Goal: Task Accomplishment & Management: Use online tool/utility

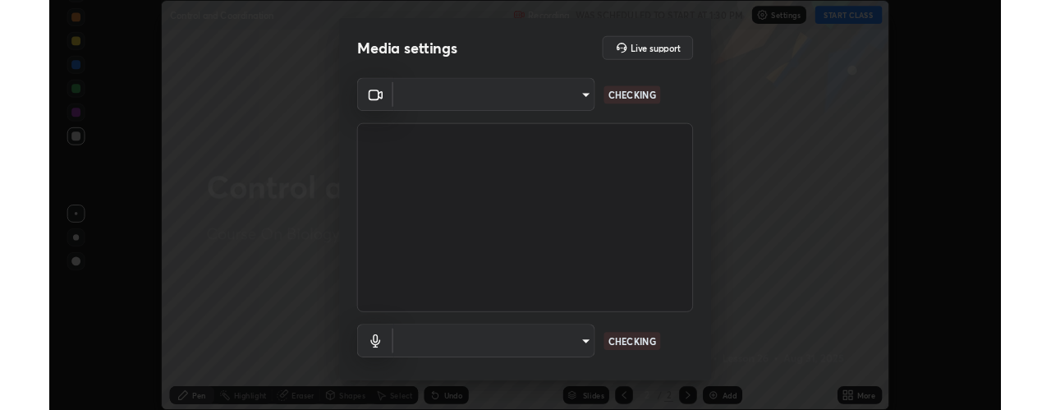
scroll to position [452, 1051]
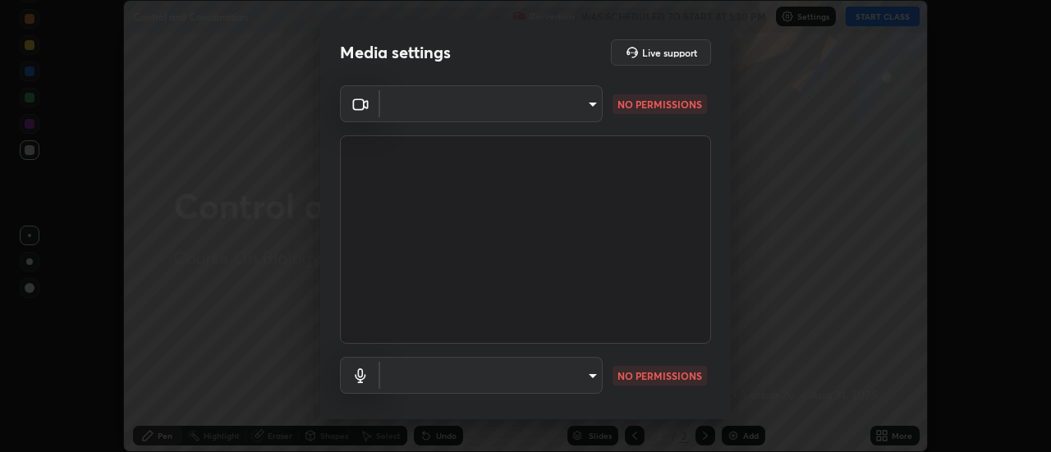
click at [587, 379] on body "Erase all Control and Coordination Recording WAS SCHEDULED TO START AT 1:30 PM …" at bounding box center [525, 226] width 1051 height 452
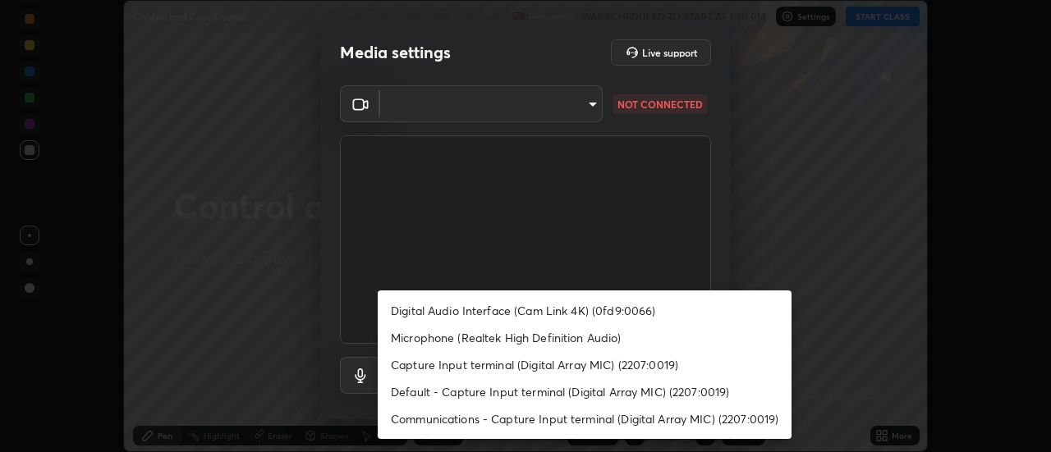
click at [584, 108] on div at bounding box center [525, 226] width 1051 height 452
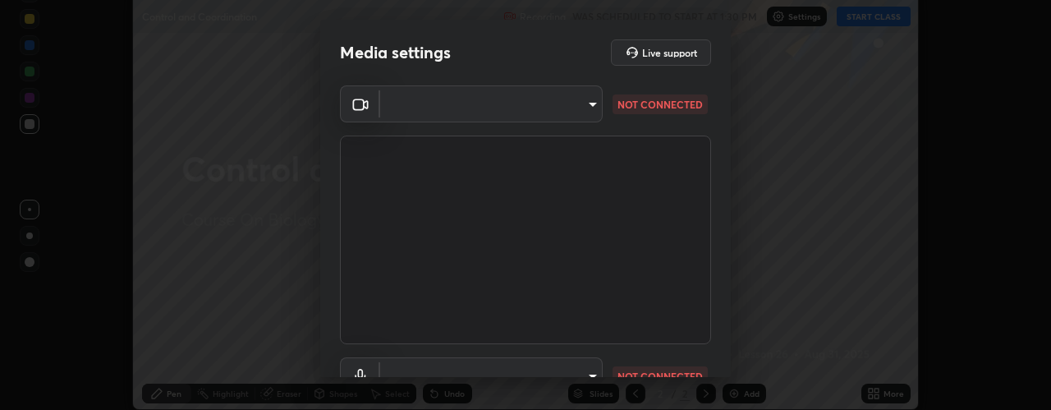
scroll to position [81678, 81037]
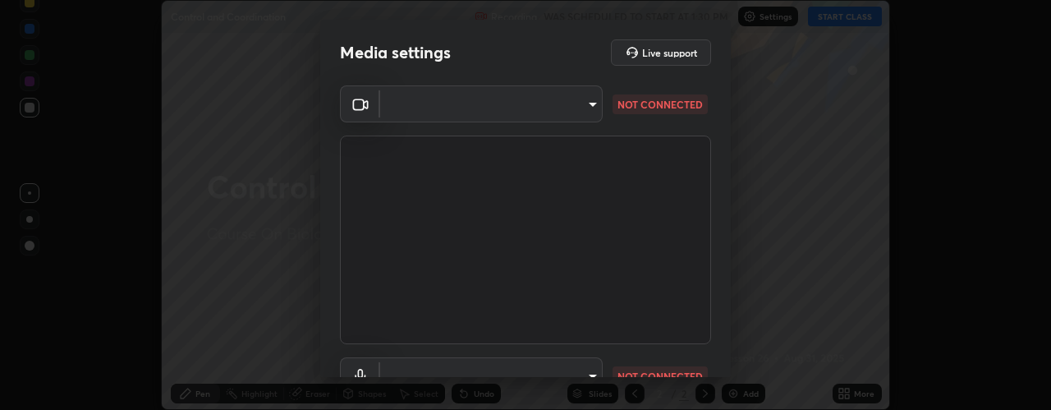
click at [589, 94] on body "Erase all Control and Coordination Recording WAS SCHEDULED TO START AT 1:30 PM …" at bounding box center [525, 205] width 1051 height 410
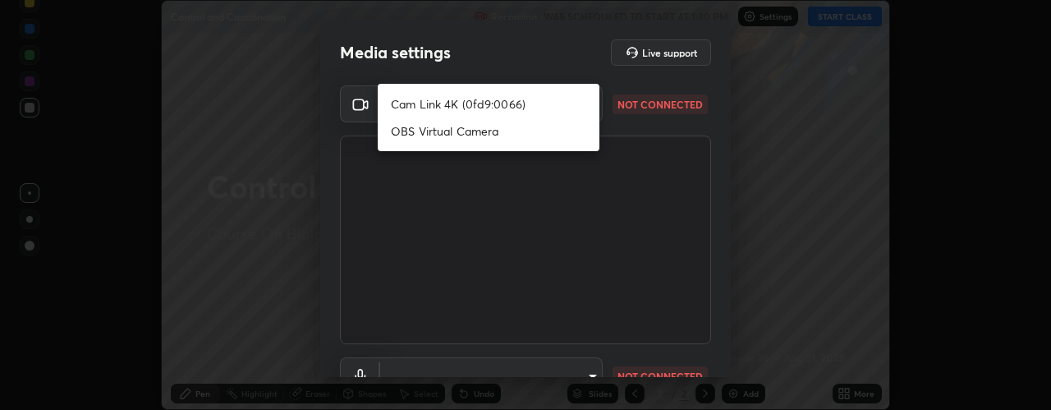
click at [483, 103] on li "Cam Link 4K (0fd9:0066)" at bounding box center [489, 103] width 222 height 27
type input "b31319461816520a7b821f3d80df8055a02d9f123ea9e51941b634cc1c1d6019"
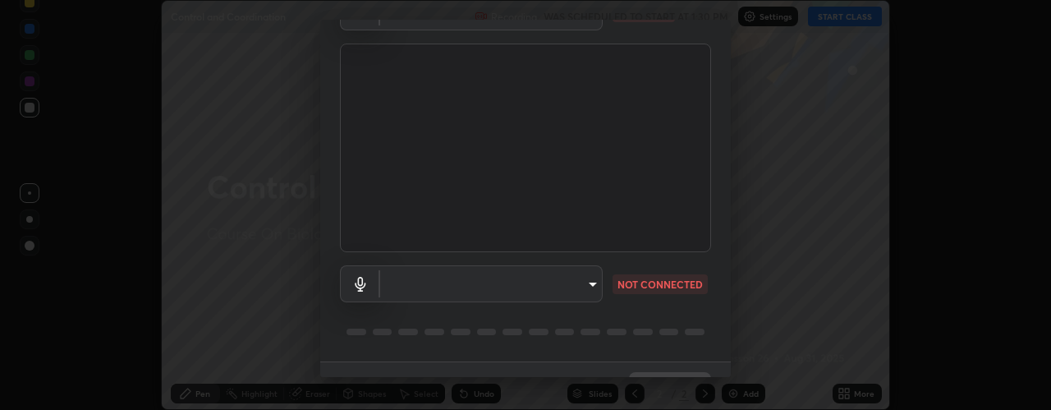
scroll to position [101, 0]
click at [587, 278] on body "Erase all Control and Coordination Recording WAS SCHEDULED TO START AT 1:30 PM …" at bounding box center [525, 205] width 1051 height 410
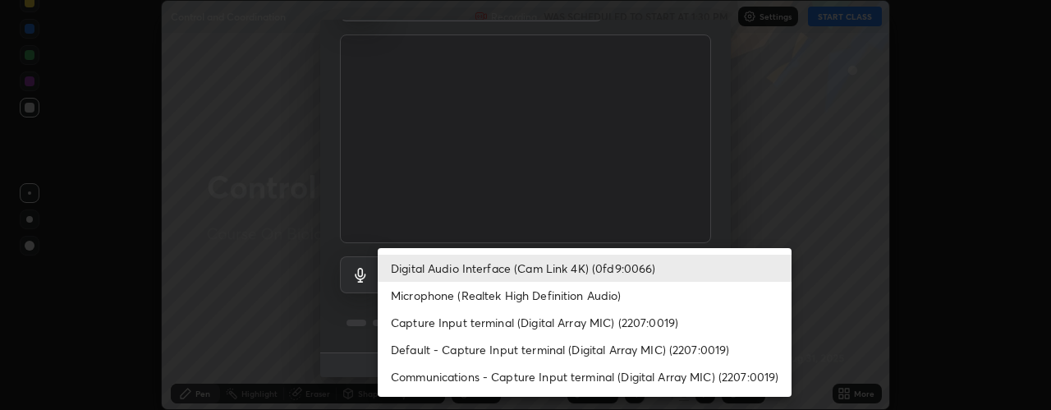
click at [524, 292] on li "Microphone (Realtek High Definition Audio)" at bounding box center [585, 295] width 414 height 27
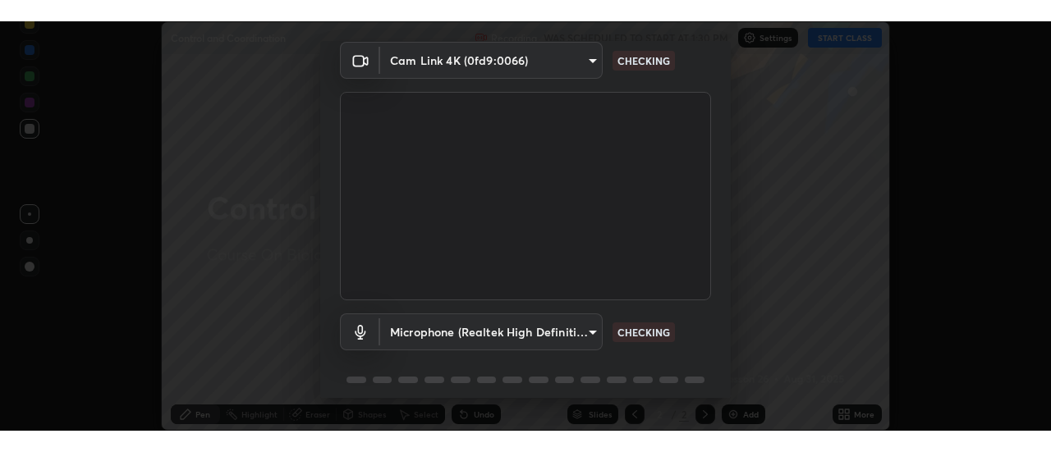
scroll to position [64, 0]
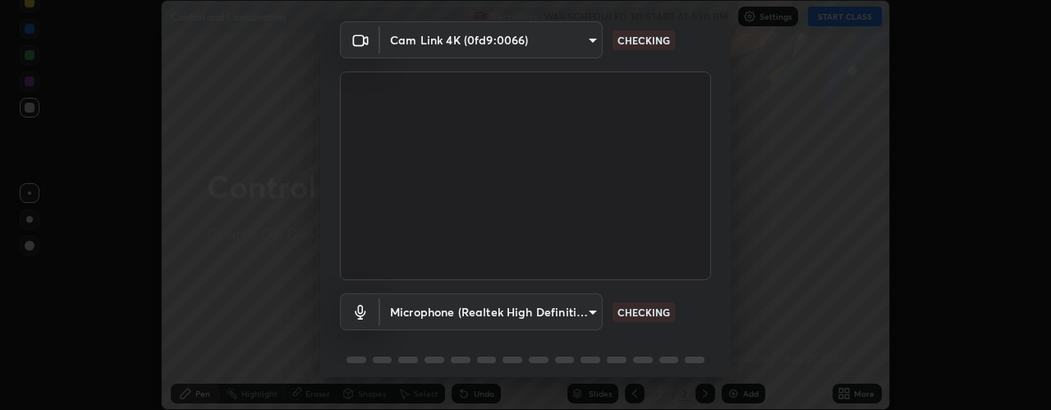
click at [587, 314] on body "Erase all Control and Coordination Recording WAS SCHEDULED TO START AT 1:30 PM …" at bounding box center [525, 205] width 1051 height 410
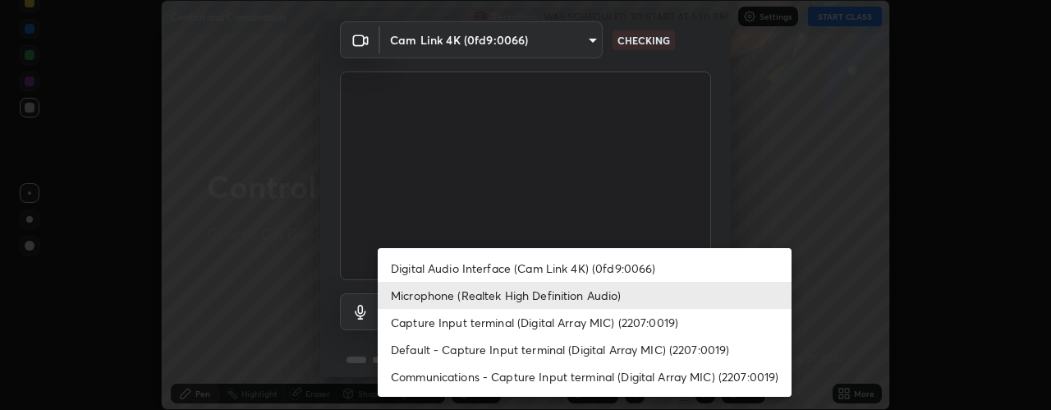
click at [495, 326] on li "Capture Input terminal (Digital Array MIC) (2207:0019)" at bounding box center [585, 322] width 414 height 27
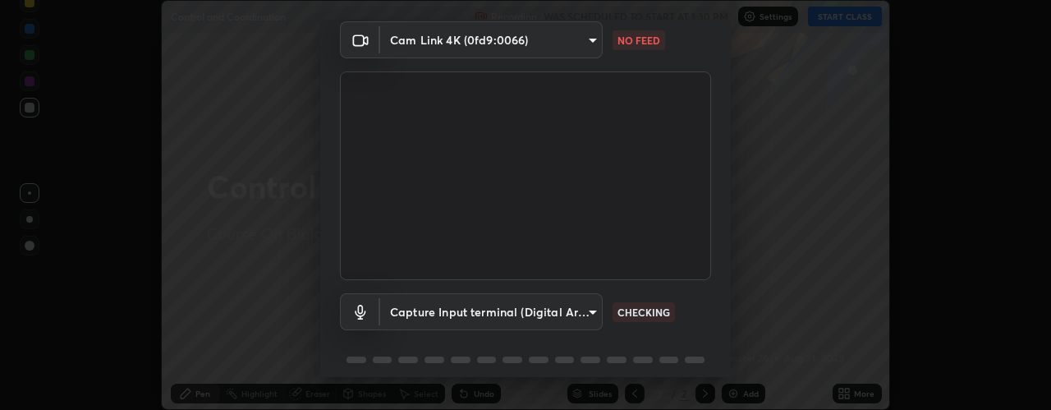
click at [462, 317] on body "Erase all Control and Coordination Recording WAS SCHEDULED TO START AT 1:30 PM …" at bounding box center [525, 205] width 1051 height 410
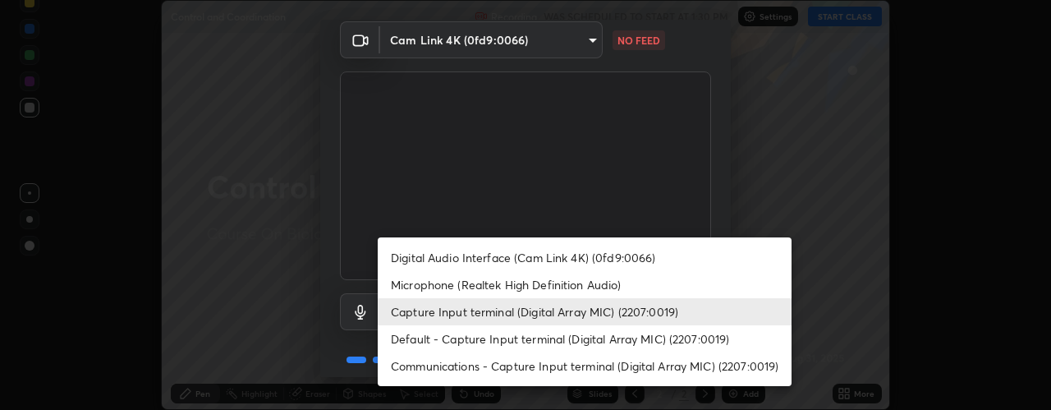
click at [452, 256] on li "Digital Audio Interface (Cam Link 4K) (0fd9:0066)" at bounding box center [585, 257] width 414 height 27
type input "be1a331eb87dea53500363fd3e4d242e01f556c15eb51ea7e9f63a93b8bdbc53"
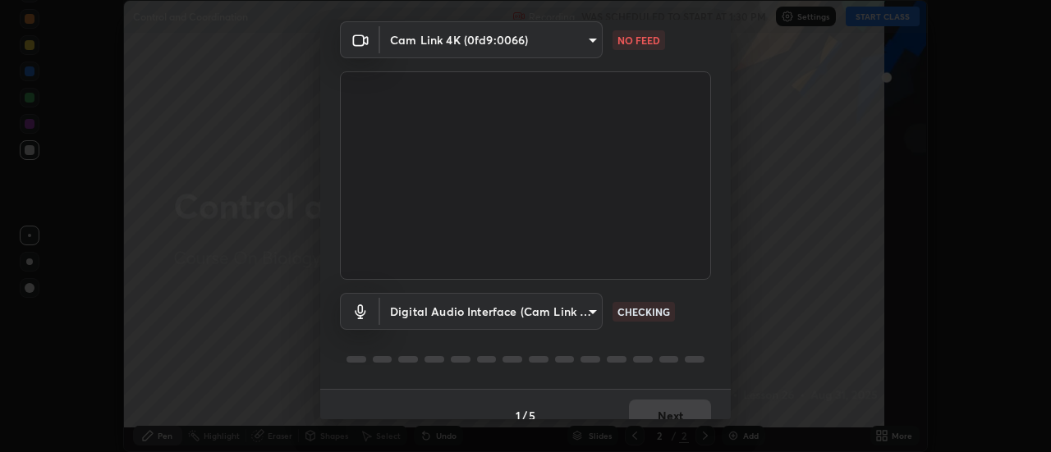
scroll to position [452, 1051]
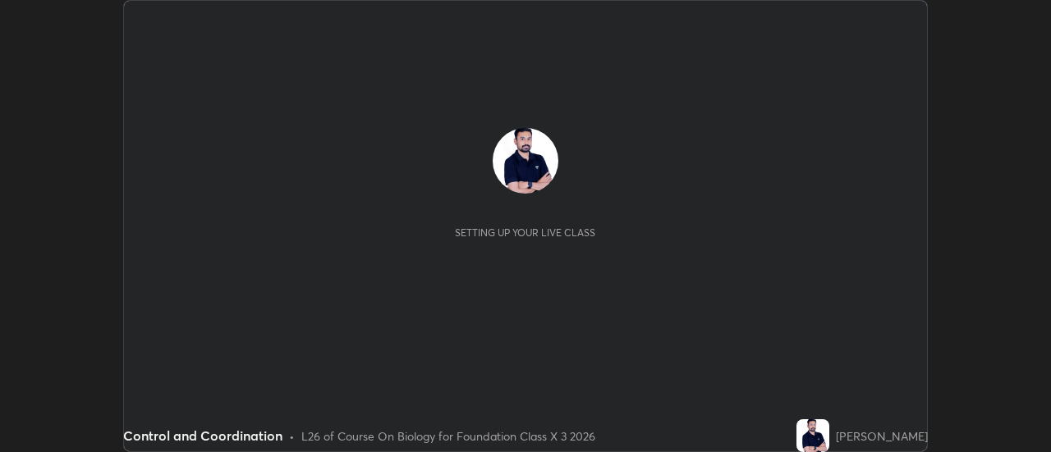
scroll to position [452, 1050]
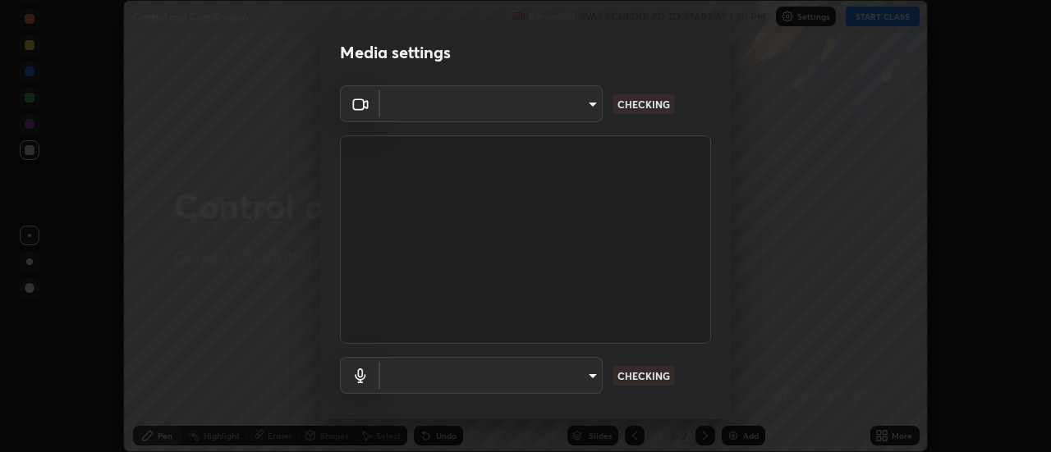
type input "b31319461816520a7b821f3d80df8055a02d9f123ea9e51941b634cc1c1d6019"
click at [589, 374] on body "Erase all Control and Coordination Recording WAS SCHEDULED TO START AT 1:30 PM …" at bounding box center [525, 226] width 1051 height 452
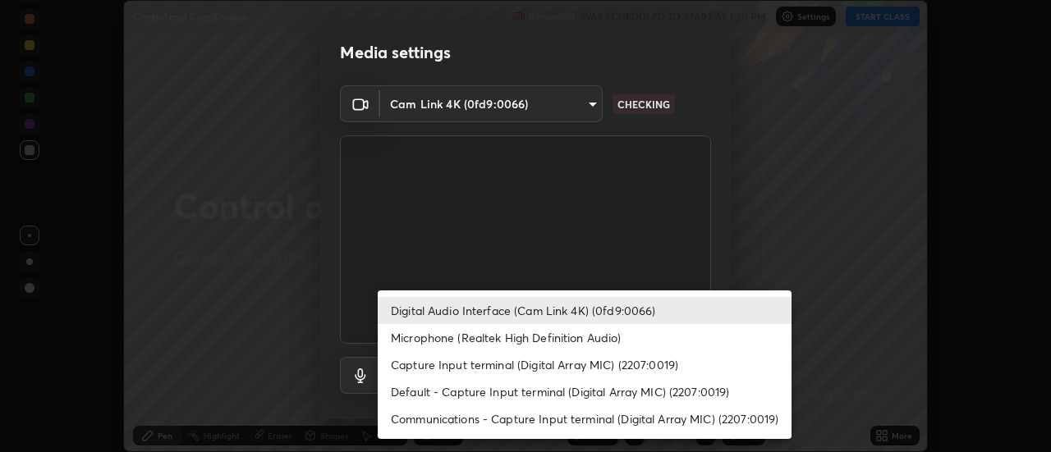
click at [496, 341] on li "Microphone (Realtek High Definition Audio)" at bounding box center [585, 337] width 414 height 27
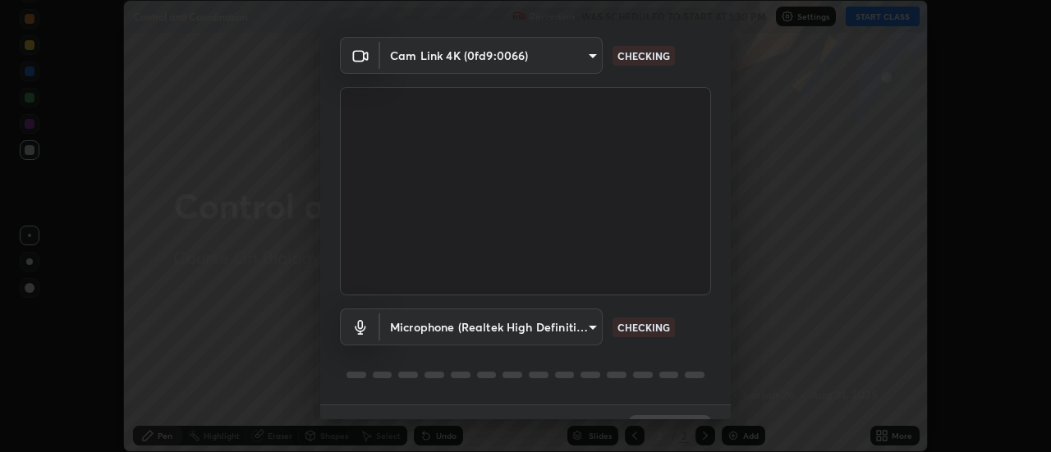
scroll to position [52, 0]
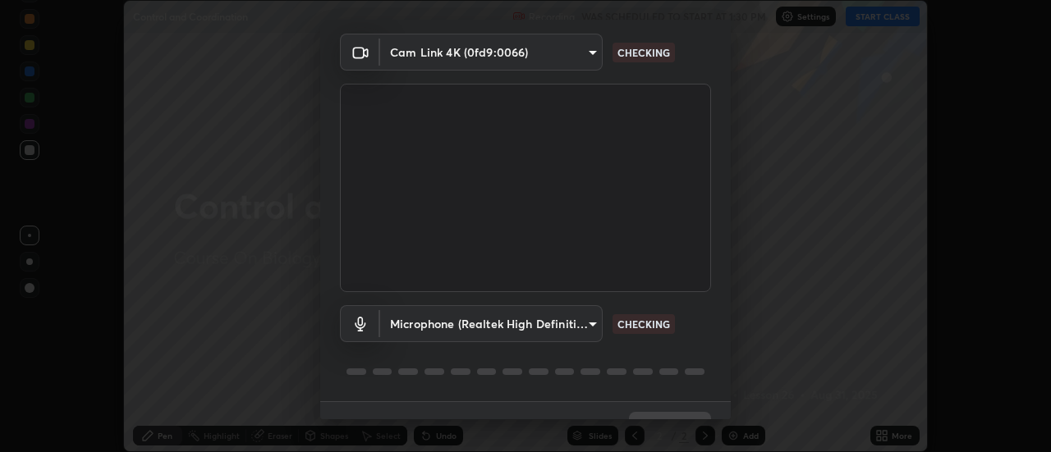
click at [593, 332] on body "Erase all Control and Coordination Recording WAS SCHEDULED TO START AT 1:30 PM …" at bounding box center [525, 226] width 1051 height 452
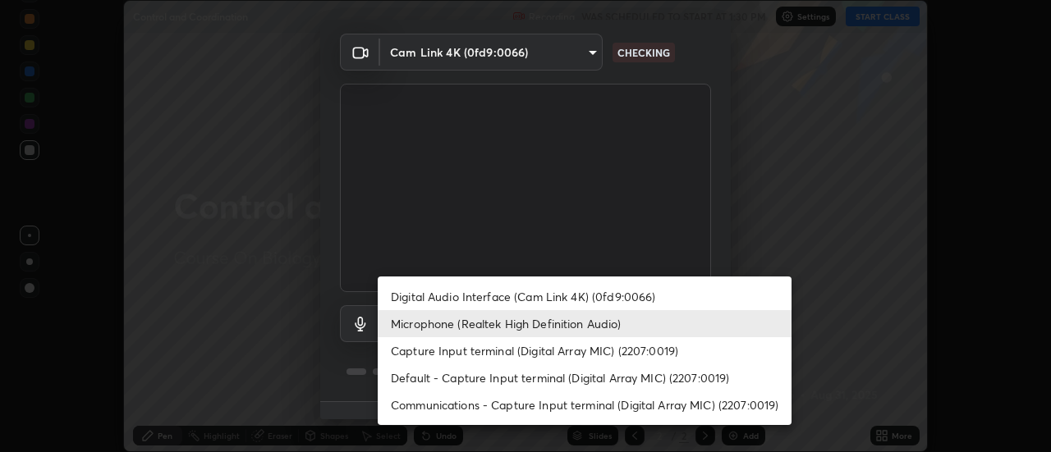
click at [522, 351] on li "Capture Input terminal (Digital Array MIC) (2207:0019)" at bounding box center [585, 350] width 414 height 27
type input "007b87d50de40670fe9e0e2f71185811b37bd1d728615273ca6300eda19b5325"
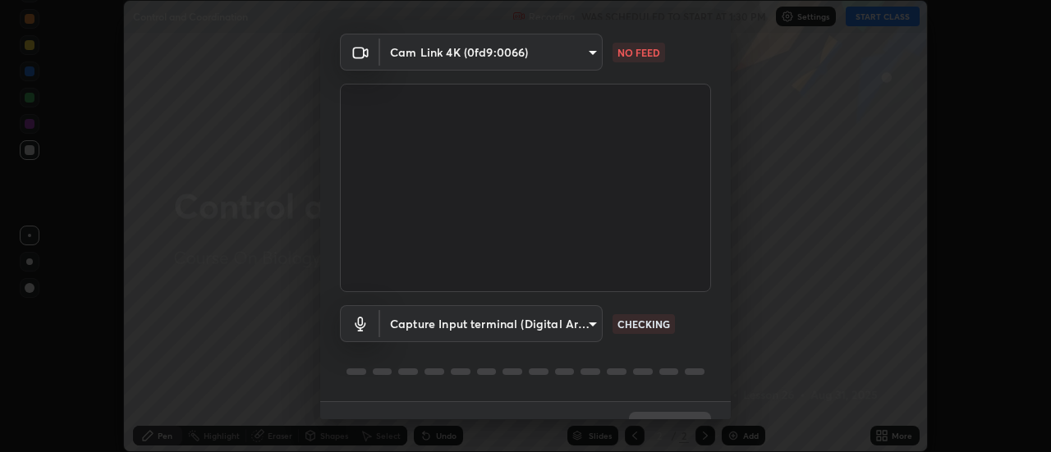
click at [497, 328] on body "Erase all Control and Coordination Recording WAS SCHEDULED TO START AT 1:30 PM …" at bounding box center [525, 226] width 1051 height 452
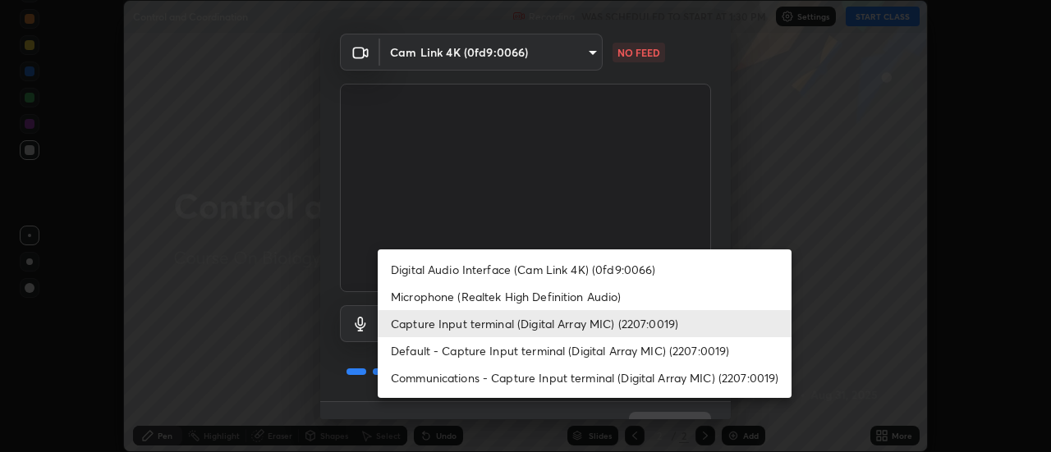
click at [587, 57] on div at bounding box center [525, 226] width 1051 height 452
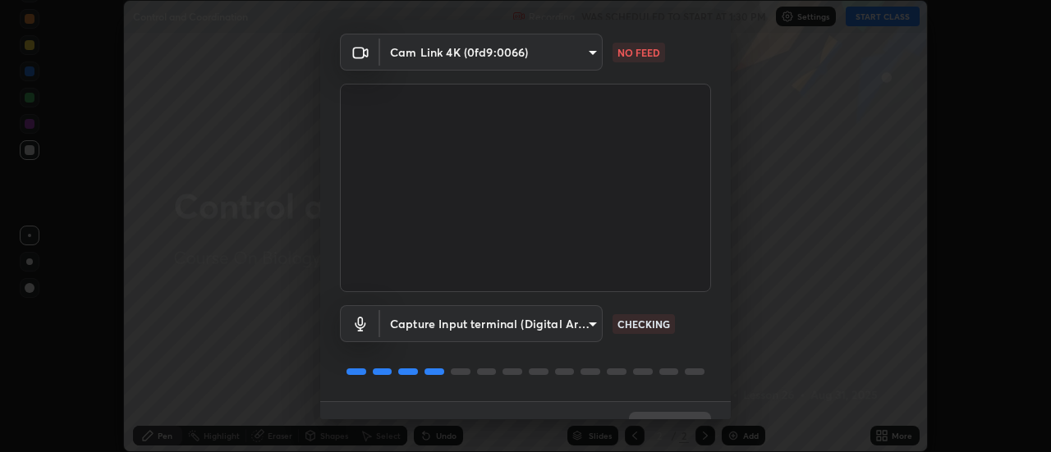
click at [588, 45] on body "Erase all Control and Coordination Recording WAS SCHEDULED TO START AT 1:30 PM …" at bounding box center [525, 226] width 1051 height 452
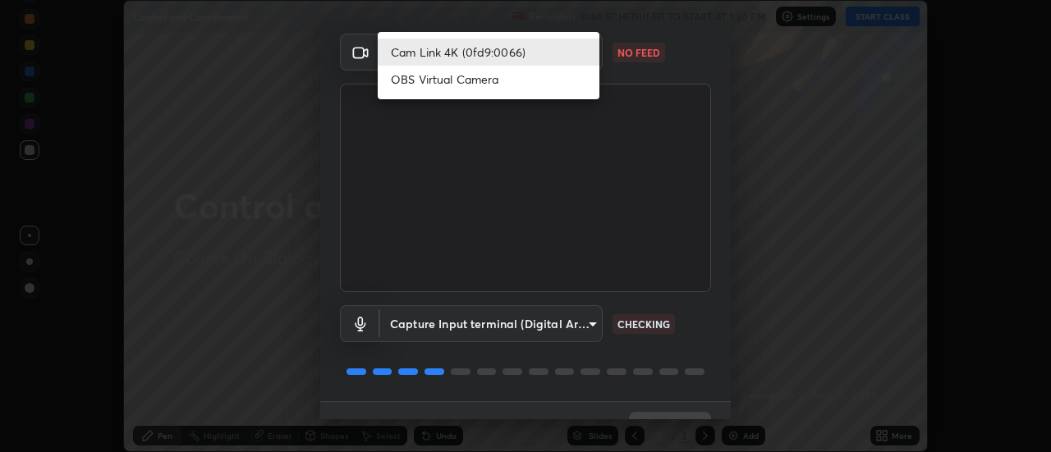
click at [479, 77] on li "OBS Virtual Camera" at bounding box center [489, 79] width 222 height 27
type input "08d1811f52d28dde35b83784907f5361d24ebc35e4cd346b2be4f849e18bec50"
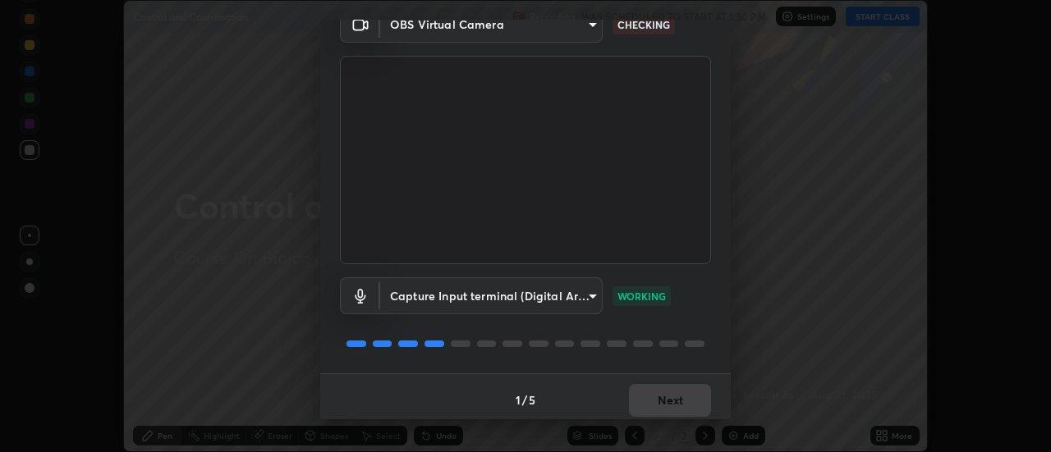
scroll to position [86, 0]
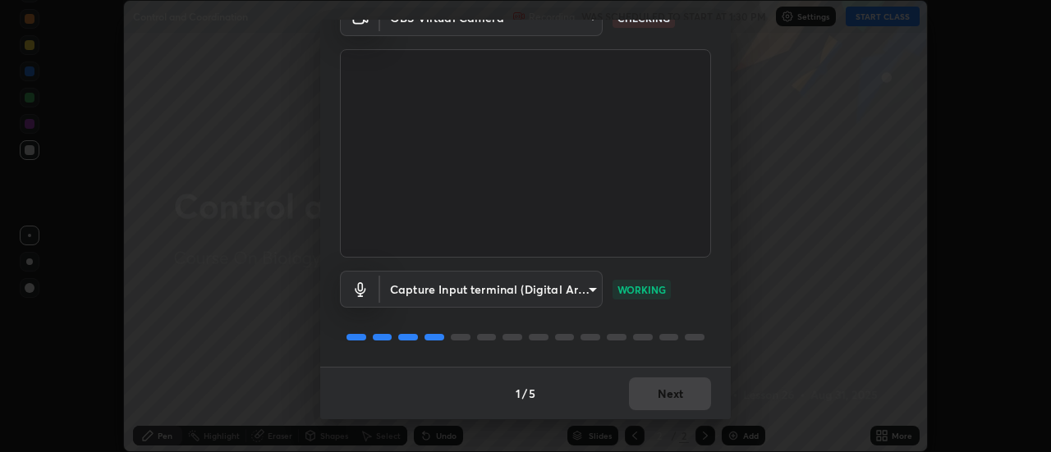
click at [592, 305] on body "Erase all Control and Coordination Recording WAS SCHEDULED TO START AT 1:30 PM …" at bounding box center [525, 226] width 1051 height 452
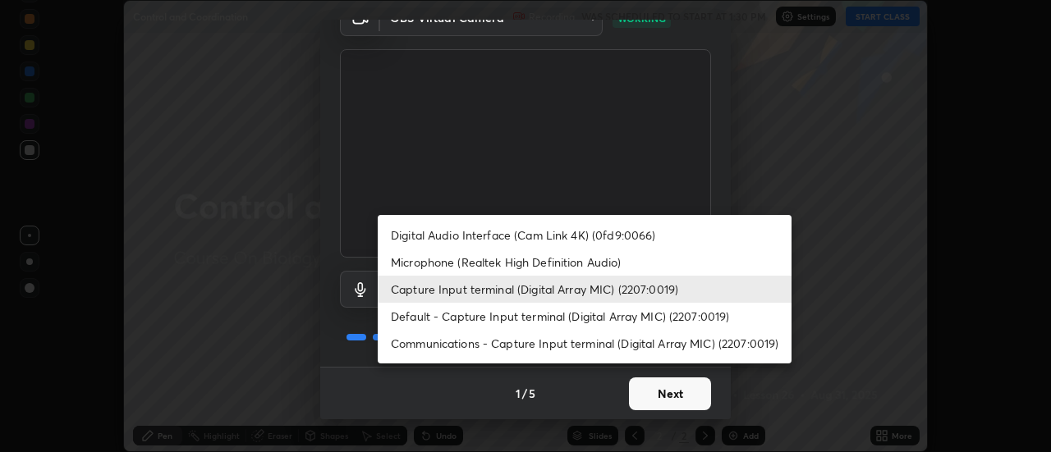
click at [642, 393] on div at bounding box center [525, 226] width 1051 height 452
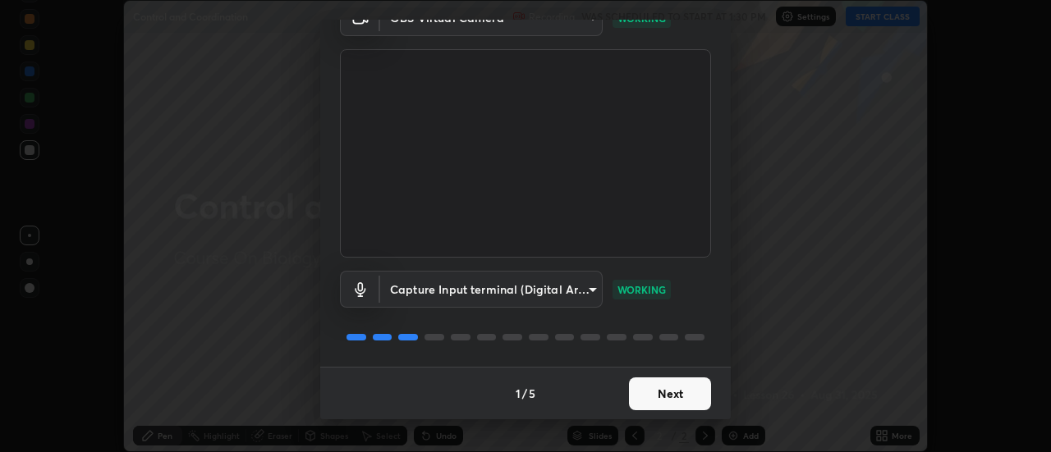
click at [657, 396] on button "Next" at bounding box center [670, 394] width 82 height 33
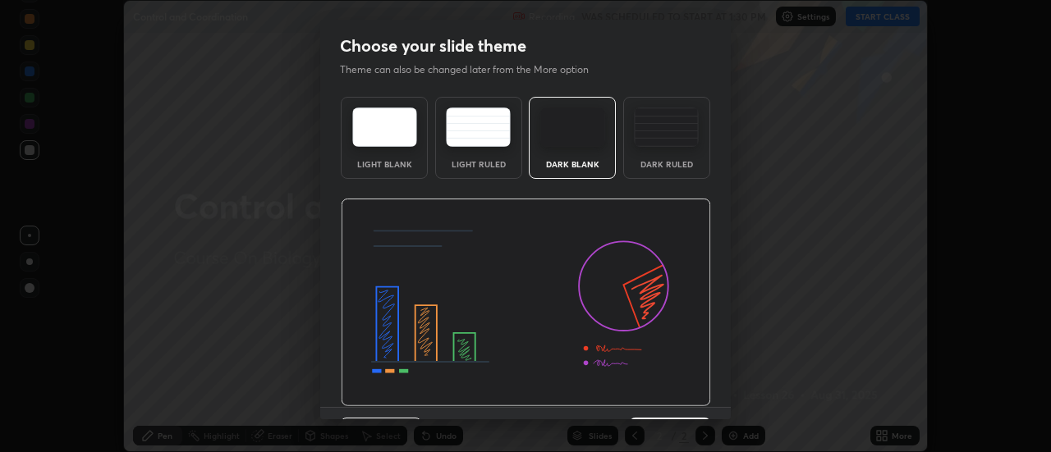
click at [662, 401] on img at bounding box center [526, 303] width 370 height 209
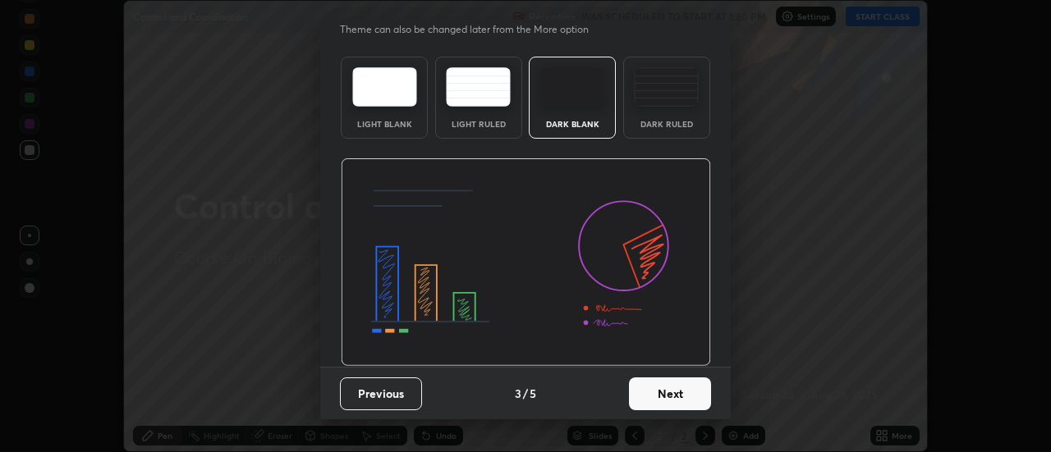
click at [671, 393] on button "Next" at bounding box center [670, 394] width 82 height 33
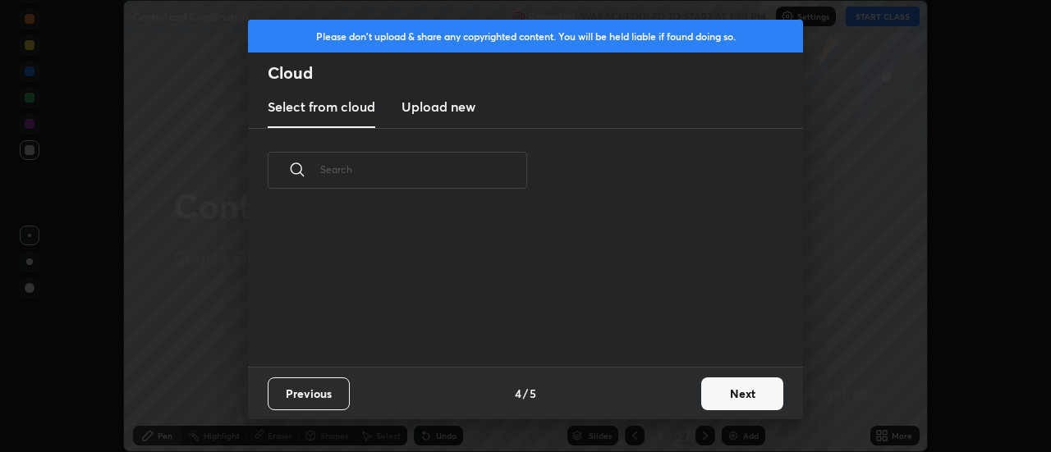
scroll to position [0, 0]
click at [708, 398] on button "Next" at bounding box center [742, 394] width 82 height 33
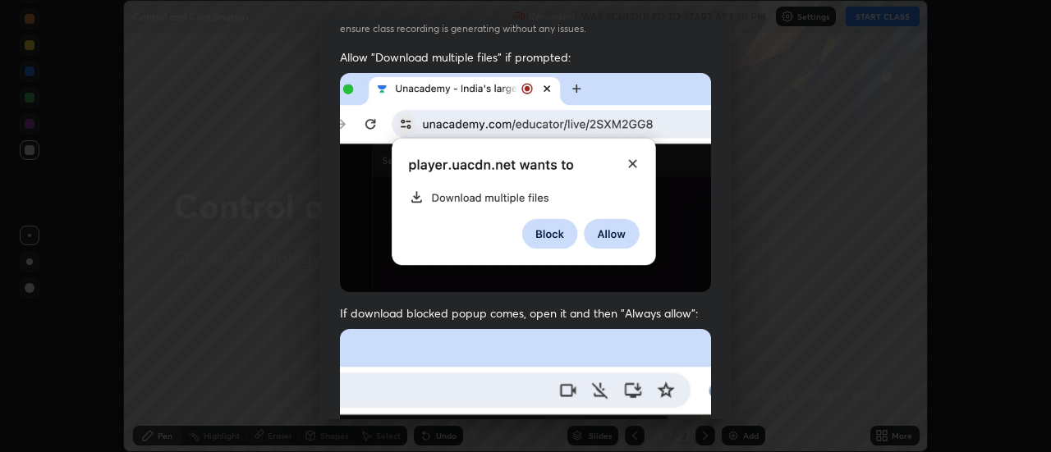
scroll to position [66, 0]
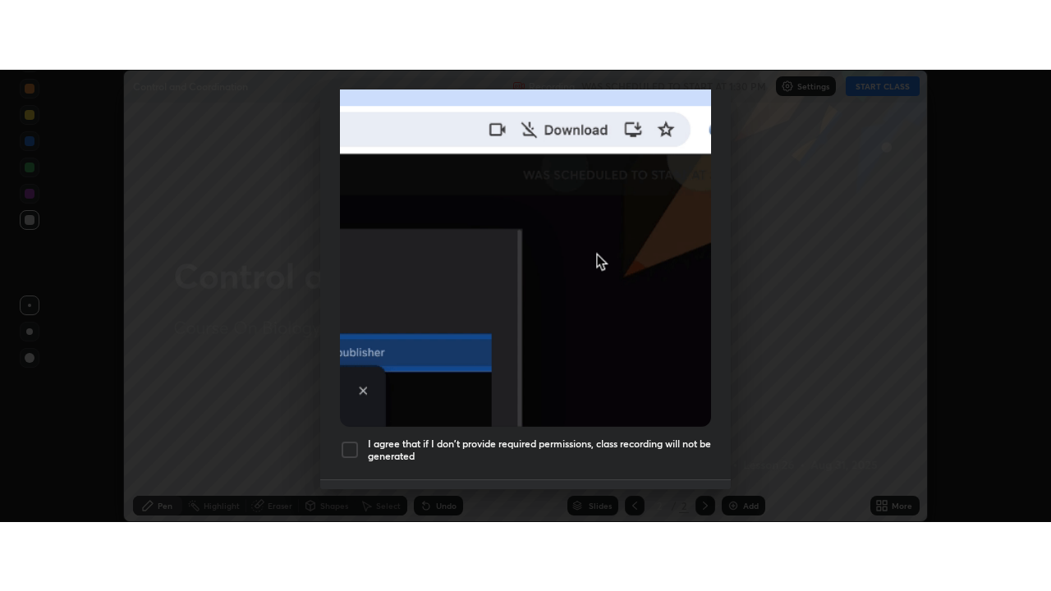
scroll to position [421, 0]
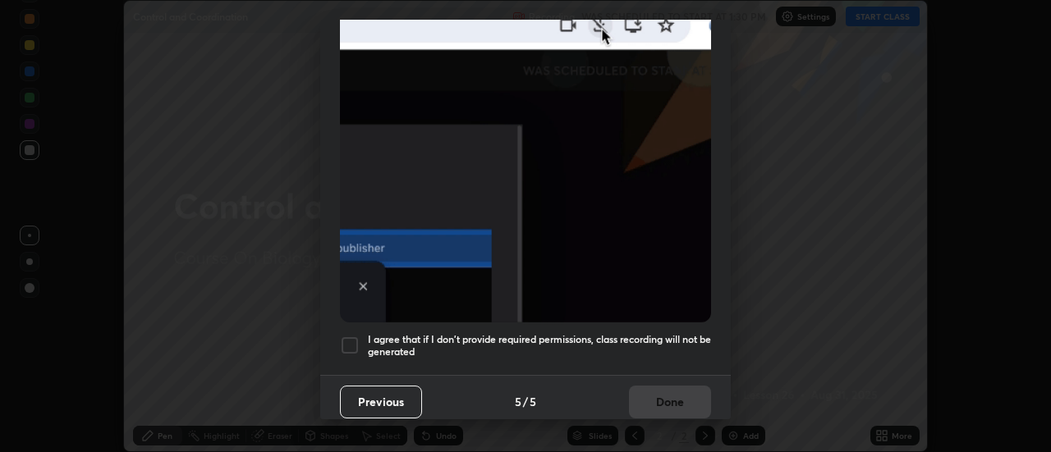
click at [344, 337] on div at bounding box center [350, 346] width 20 height 20
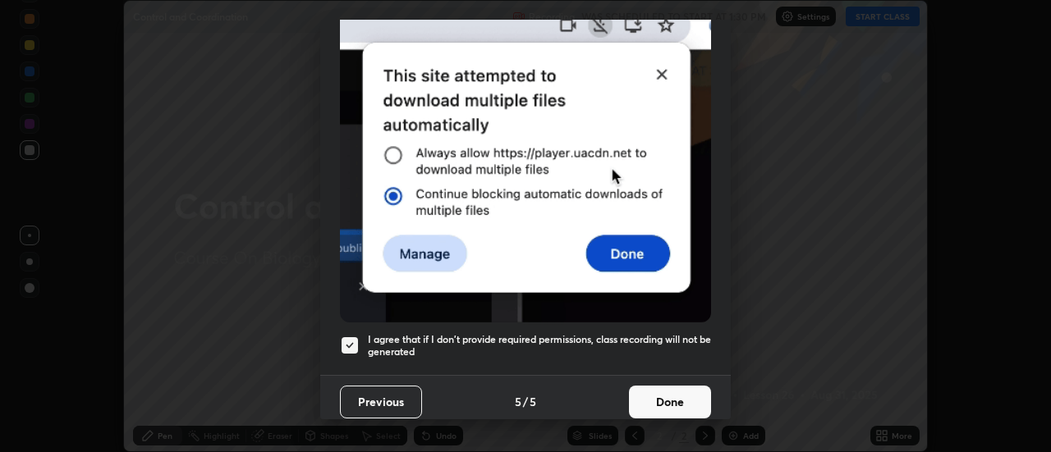
click at [639, 393] on button "Done" at bounding box center [670, 402] width 82 height 33
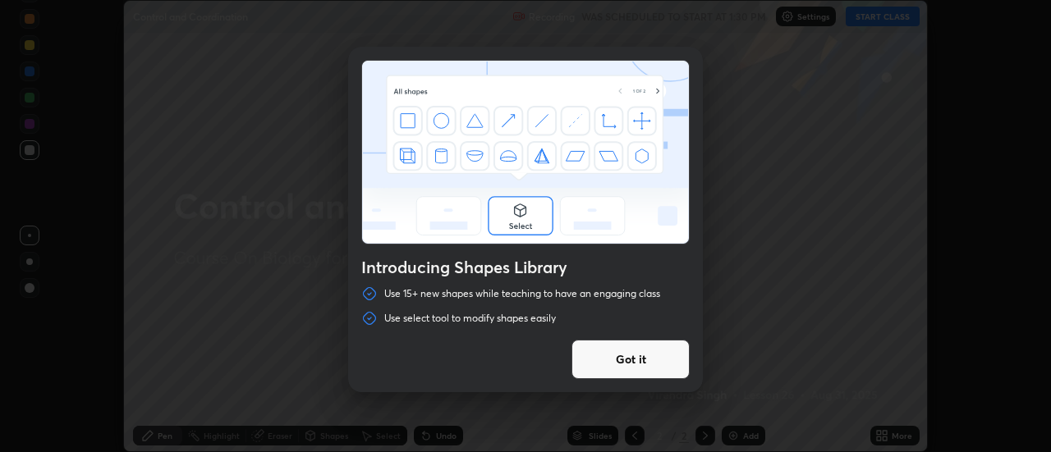
click at [736, 184] on div "Introducing Shapes Library Use 15+ new shapes while teaching to have an engagin…" at bounding box center [525, 226] width 1051 height 452
click at [649, 360] on button "Got it" at bounding box center [630, 359] width 118 height 39
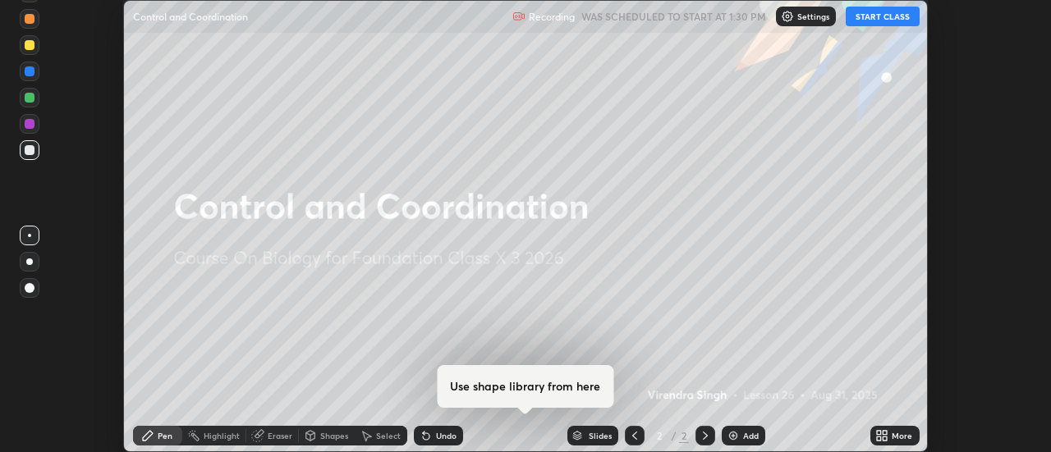
click at [888, 19] on button "START CLASS" at bounding box center [883, 17] width 74 height 20
click at [896, 433] on div "More" at bounding box center [901, 436] width 21 height 8
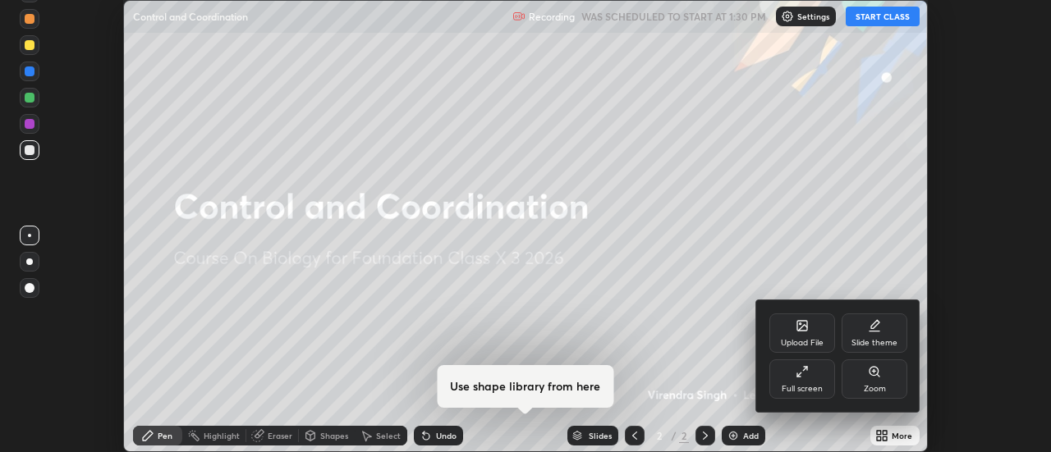
click at [813, 380] on div "Full screen" at bounding box center [802, 379] width 66 height 39
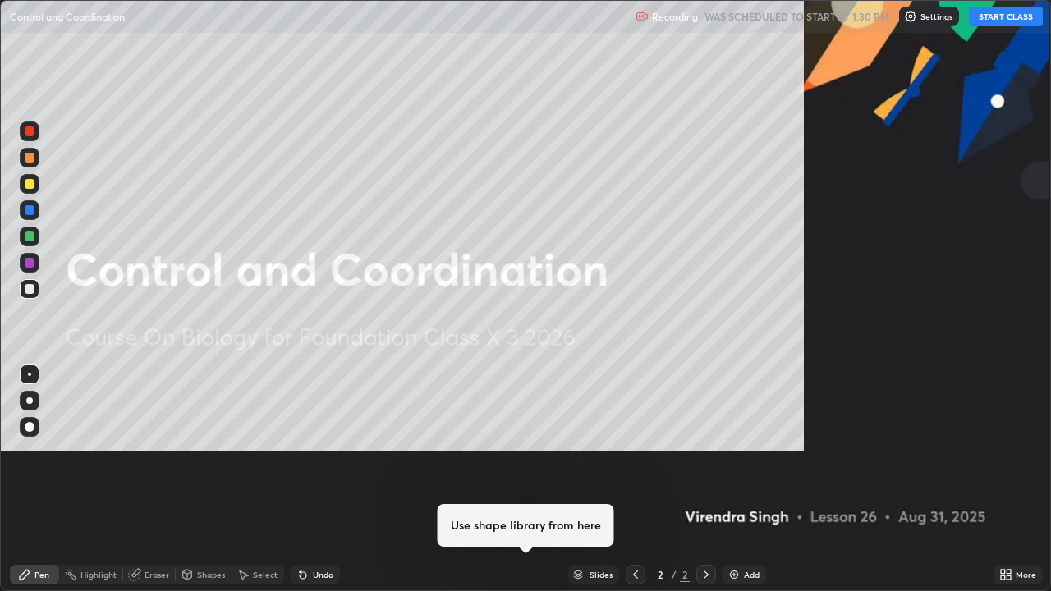
scroll to position [591, 1051]
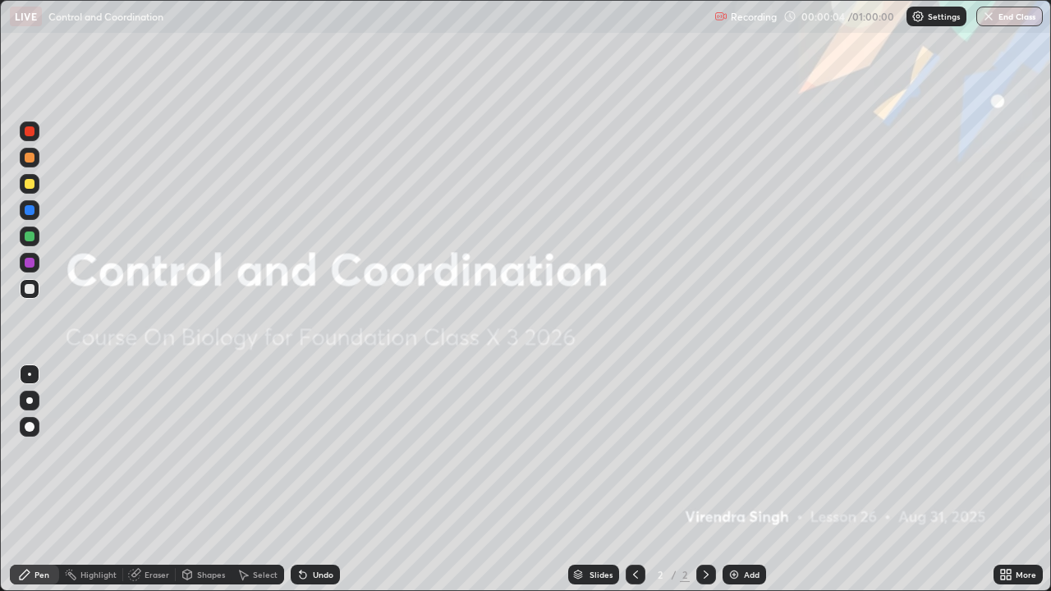
click at [741, 451] on div "Add" at bounding box center [744, 575] width 44 height 20
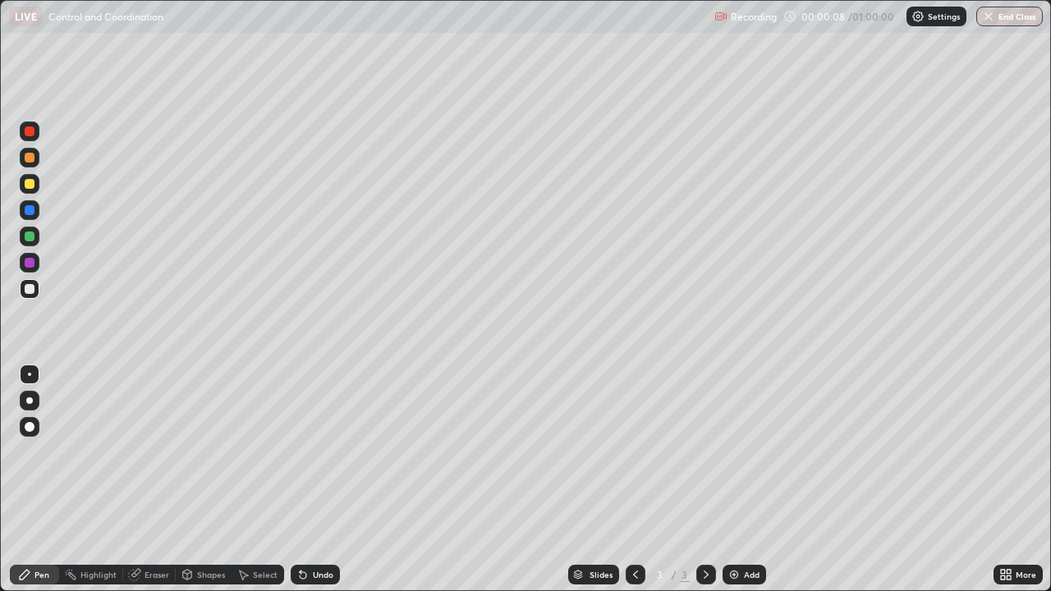
click at [33, 202] on div at bounding box center [30, 210] width 20 height 20
click at [30, 401] on div at bounding box center [29, 400] width 7 height 7
click at [32, 294] on div at bounding box center [30, 289] width 20 height 20
click at [300, 451] on icon at bounding box center [303, 575] width 7 height 7
click at [309, 451] on div "Undo" at bounding box center [315, 575] width 49 height 20
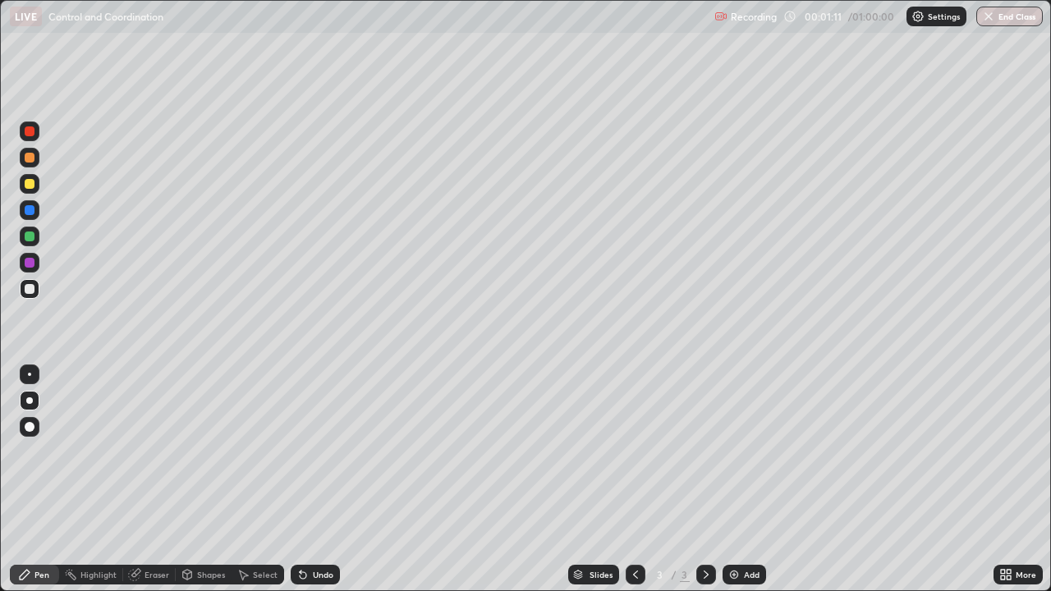
click at [309, 451] on div "Undo" at bounding box center [315, 575] width 49 height 20
click at [30, 183] on div at bounding box center [30, 184] width 10 height 10
click at [33, 292] on div at bounding box center [30, 289] width 10 height 10
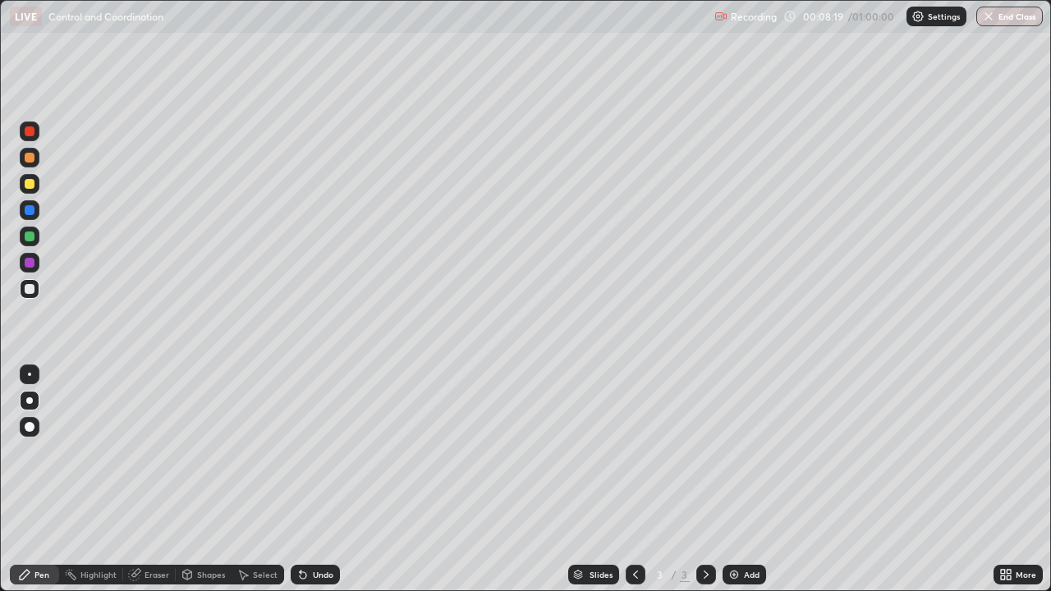
click at [740, 451] on div "Add" at bounding box center [744, 575] width 44 height 20
click at [32, 159] on div at bounding box center [30, 158] width 10 height 10
click at [31, 190] on div at bounding box center [30, 184] width 20 height 20
click at [39, 295] on div at bounding box center [30, 289] width 20 height 26
click at [30, 190] on div at bounding box center [30, 184] width 20 height 20
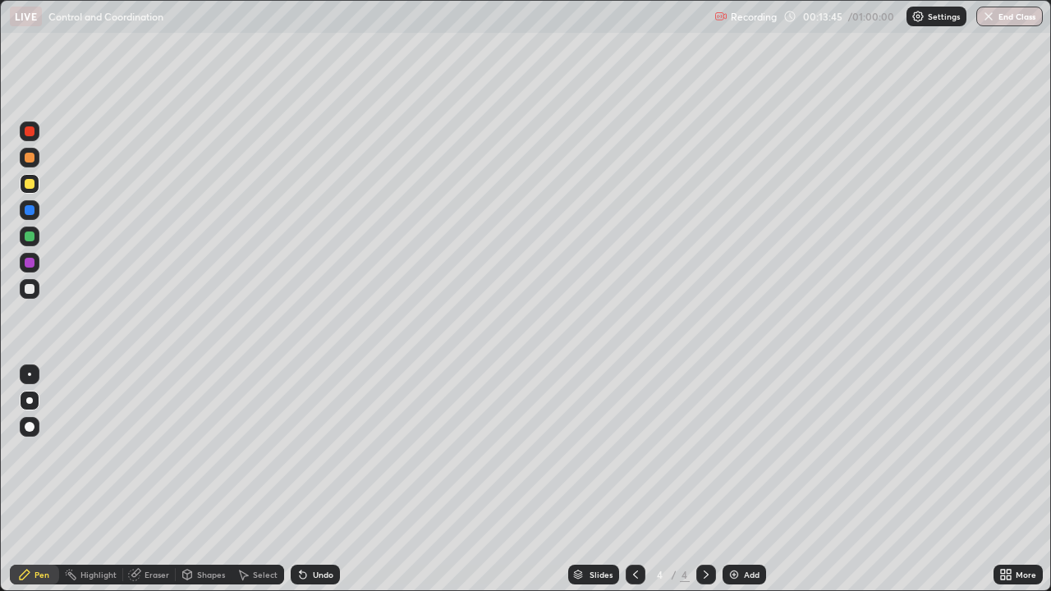
click at [33, 234] on div at bounding box center [30, 236] width 10 height 10
click at [28, 186] on div at bounding box center [30, 184] width 10 height 10
click at [31, 240] on div at bounding box center [30, 236] width 10 height 10
click at [34, 266] on div at bounding box center [30, 263] width 20 height 20
click at [34, 291] on div at bounding box center [30, 289] width 10 height 10
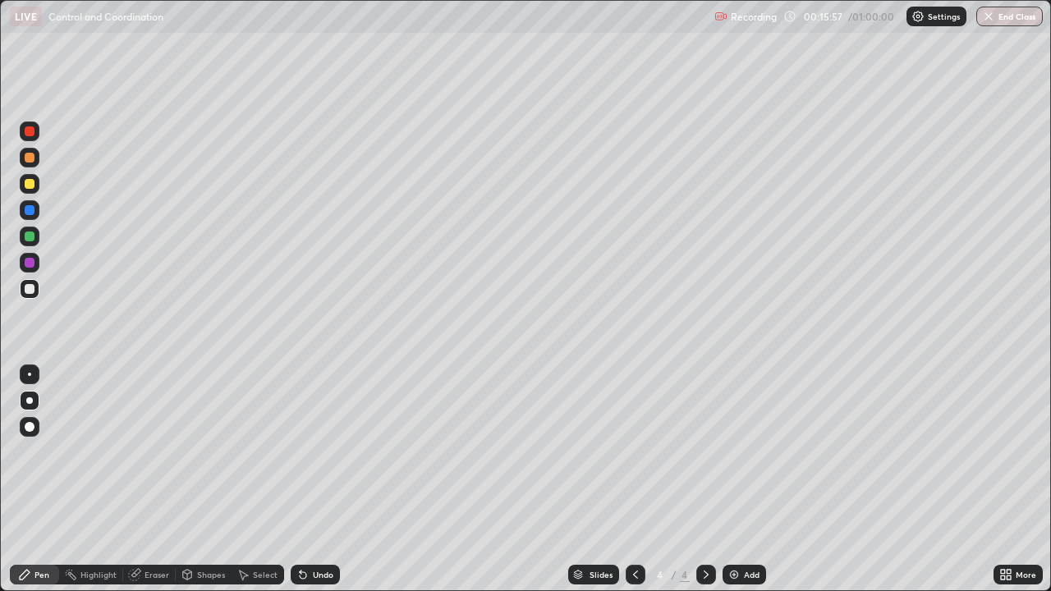
click at [32, 163] on div at bounding box center [30, 158] width 20 height 20
click at [151, 451] on div "Eraser" at bounding box center [156, 575] width 25 height 8
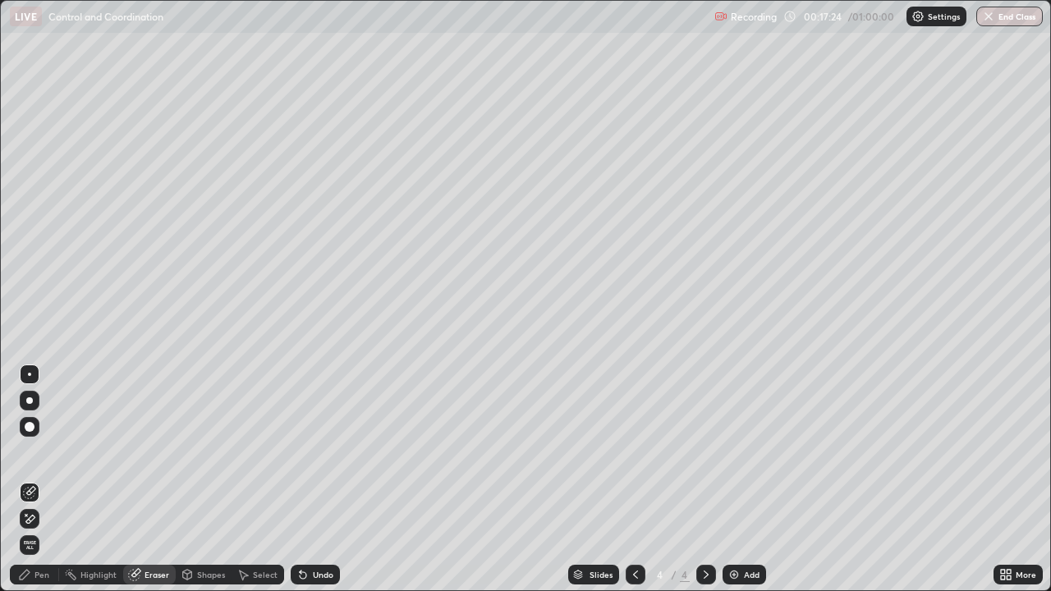
click at [43, 451] on div "Pen" at bounding box center [34, 575] width 49 height 20
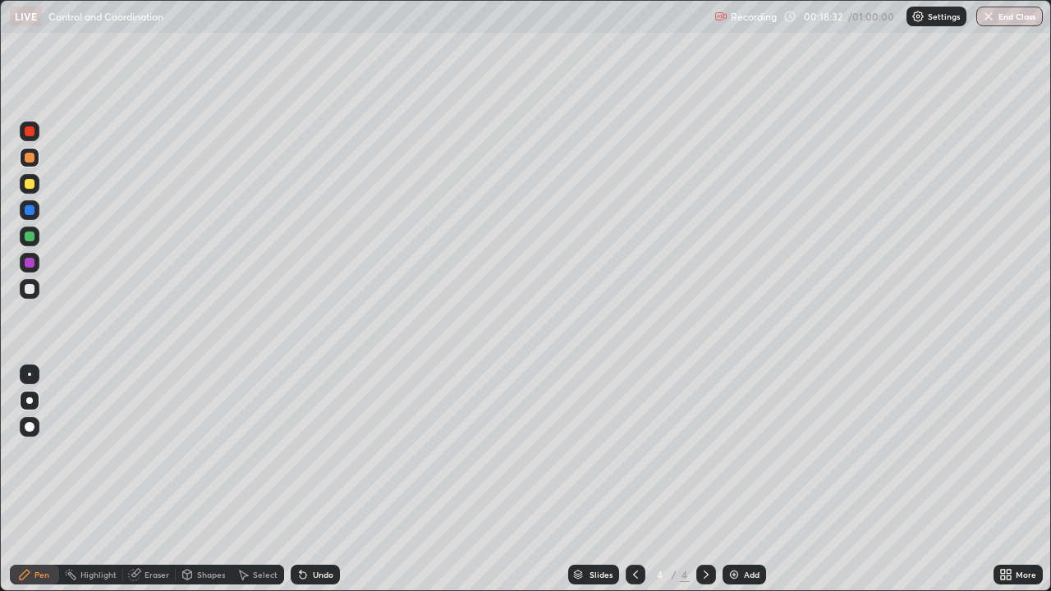
click at [34, 181] on div at bounding box center [30, 184] width 20 height 20
click at [740, 451] on div "Add" at bounding box center [744, 575] width 44 height 20
click at [30, 155] on div at bounding box center [30, 158] width 10 height 10
click at [32, 188] on div at bounding box center [30, 184] width 10 height 10
click at [38, 292] on div at bounding box center [30, 289] width 20 height 20
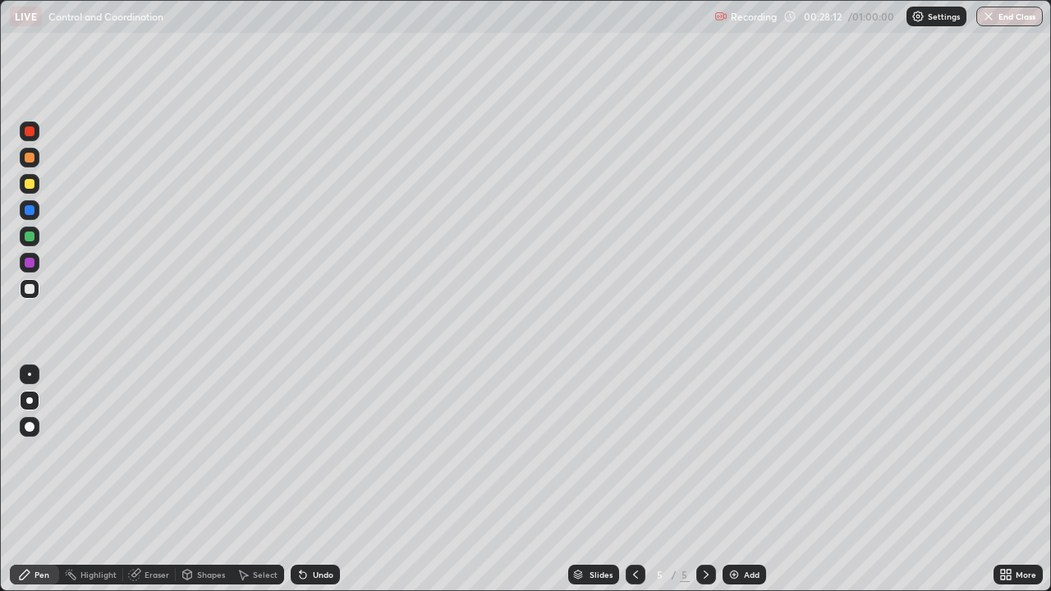
click at [30, 186] on div at bounding box center [30, 184] width 10 height 10
click at [30, 157] on div at bounding box center [30, 158] width 10 height 10
click at [40, 294] on div at bounding box center [29, 289] width 26 height 26
click at [30, 185] on div at bounding box center [30, 184] width 10 height 10
click at [34, 156] on div at bounding box center [30, 158] width 10 height 10
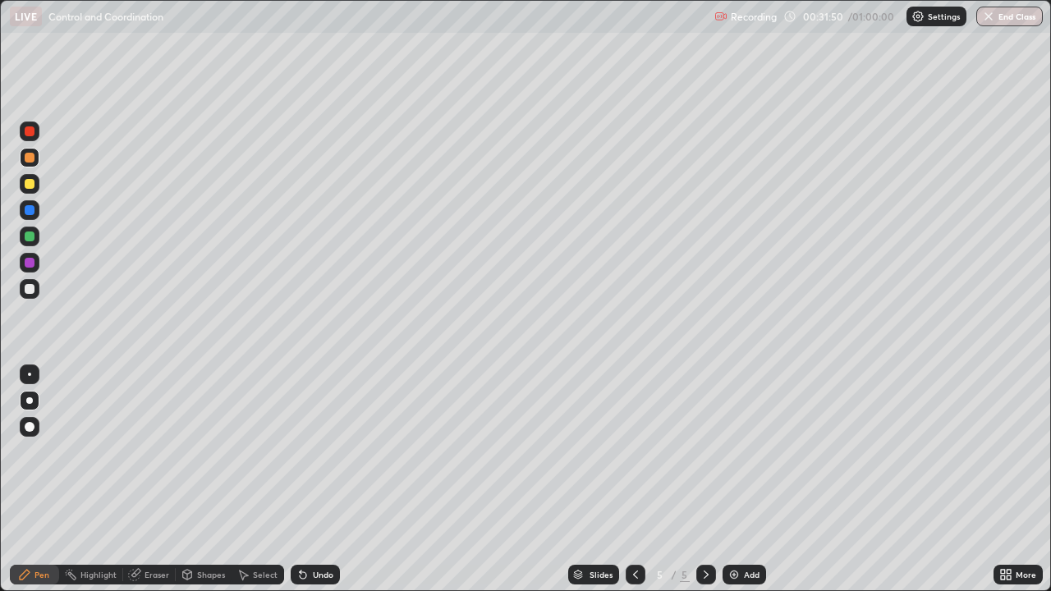
click at [314, 451] on div "Undo" at bounding box center [315, 575] width 49 height 20
click at [39, 288] on div at bounding box center [30, 289] width 20 height 20
click at [33, 235] on div at bounding box center [30, 236] width 10 height 10
click at [739, 451] on div "Add" at bounding box center [744, 575] width 44 height 20
click at [34, 160] on div at bounding box center [30, 158] width 10 height 10
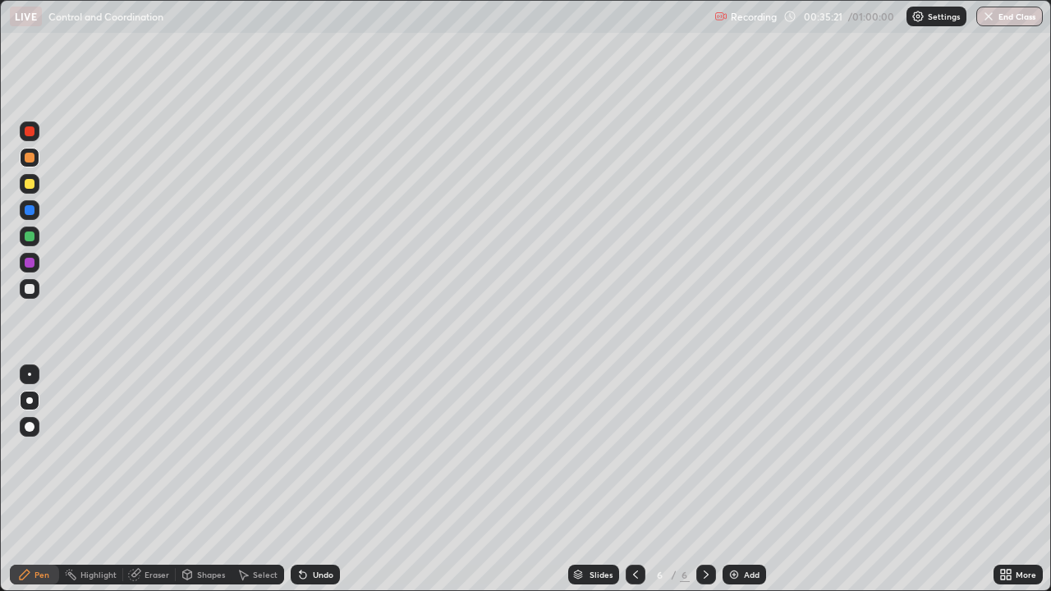
click at [31, 292] on div at bounding box center [30, 289] width 10 height 10
click at [641, 451] on div at bounding box center [636, 575] width 20 height 20
click at [699, 451] on icon at bounding box center [705, 574] width 13 height 13
click at [632, 451] on icon at bounding box center [635, 574] width 13 height 13
click at [704, 451] on icon at bounding box center [705, 574] width 13 height 13
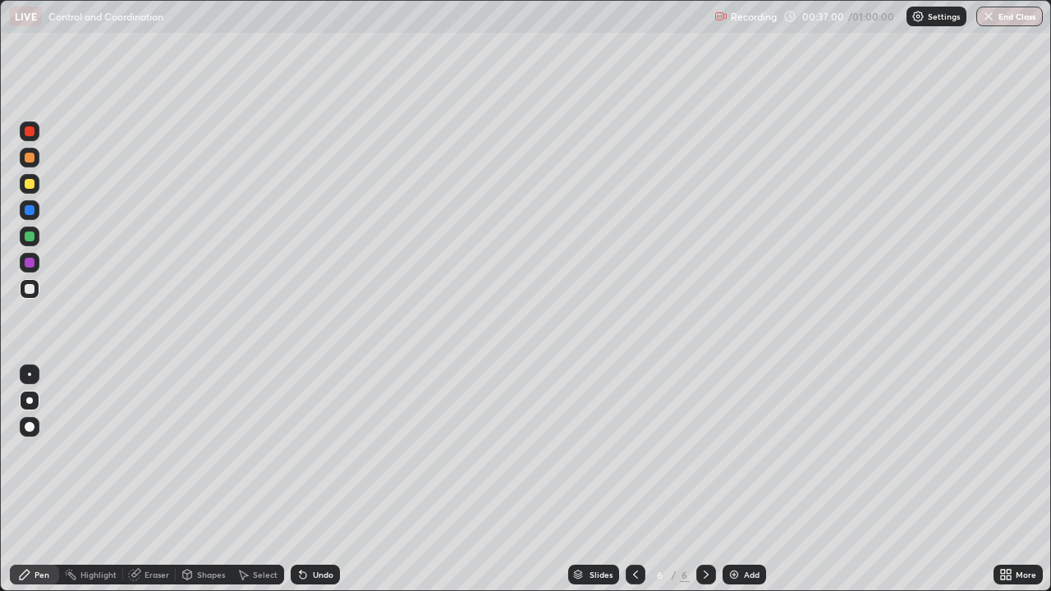
click at [634, 451] on icon at bounding box center [635, 574] width 13 height 13
click at [704, 451] on icon at bounding box center [705, 574] width 13 height 13
click at [34, 182] on div at bounding box center [30, 184] width 10 height 10
click at [314, 451] on div "Undo" at bounding box center [315, 575] width 49 height 20
click at [32, 162] on div at bounding box center [30, 158] width 10 height 10
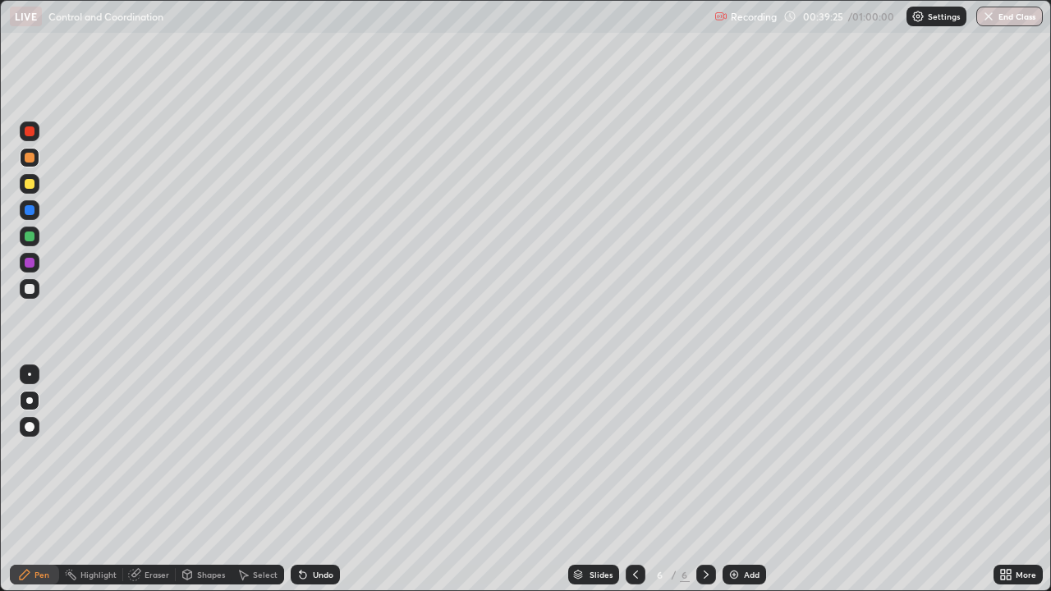
click at [36, 291] on div at bounding box center [30, 289] width 20 height 20
click at [30, 158] on div at bounding box center [30, 158] width 10 height 10
click at [41, 296] on div at bounding box center [29, 289] width 26 height 26
click at [309, 451] on div "Undo" at bounding box center [315, 575] width 49 height 20
click at [634, 451] on icon at bounding box center [635, 574] width 13 height 13
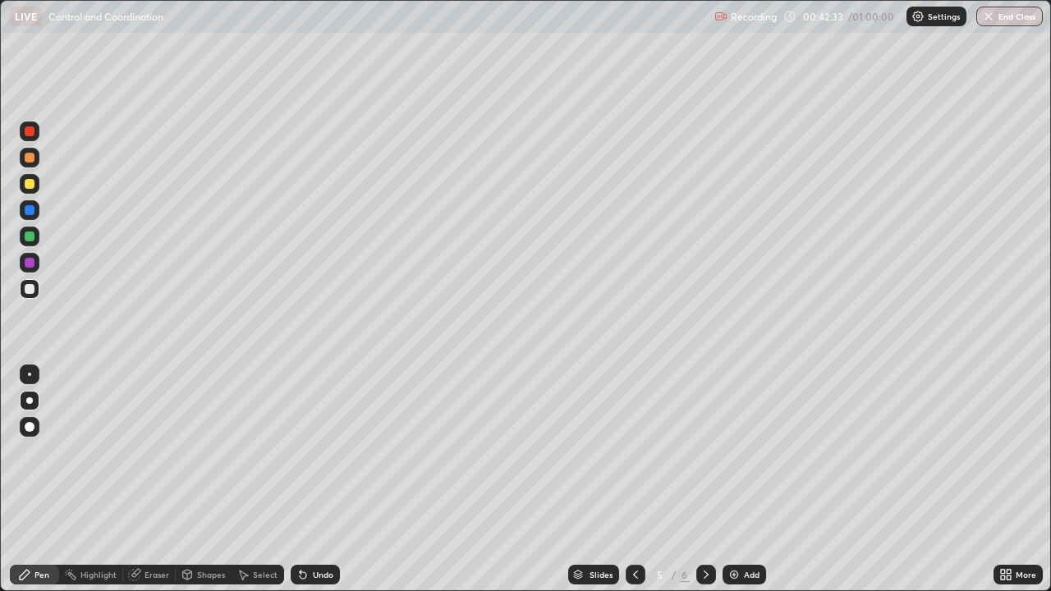
click at [635, 451] on div at bounding box center [636, 575] width 20 height 20
click at [704, 451] on icon at bounding box center [705, 574] width 13 height 13
click at [632, 451] on icon at bounding box center [635, 574] width 13 height 13
click at [703, 451] on icon at bounding box center [705, 574] width 13 height 13
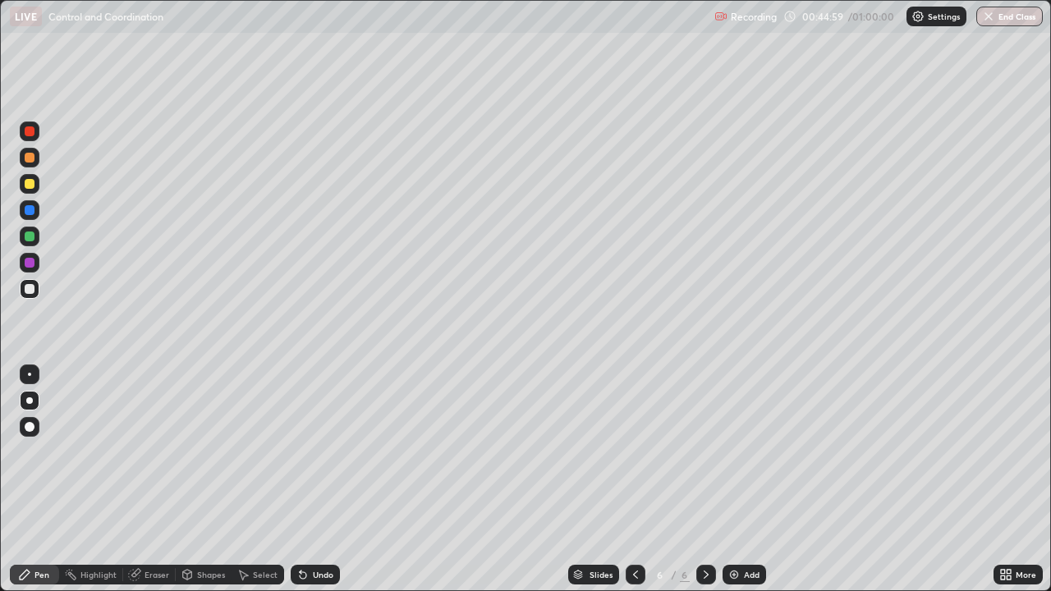
click at [747, 451] on div "Add" at bounding box center [752, 575] width 16 height 8
click at [31, 159] on div at bounding box center [30, 158] width 10 height 10
click at [30, 185] on div at bounding box center [30, 184] width 10 height 10
click at [29, 211] on div at bounding box center [30, 210] width 10 height 10
click at [38, 245] on div at bounding box center [30, 236] width 20 height 26
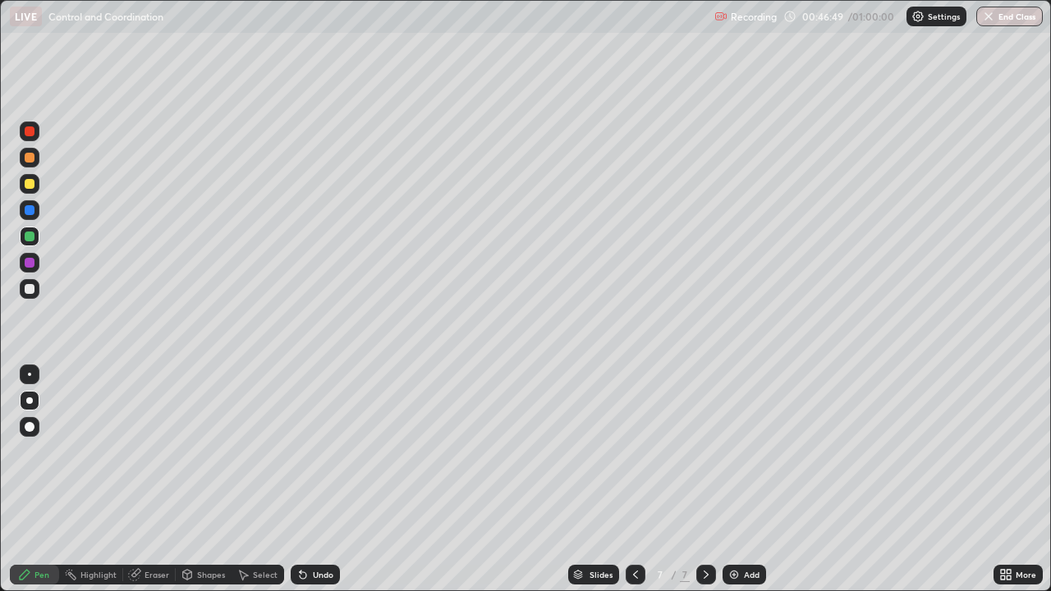
click at [34, 163] on div at bounding box center [30, 158] width 20 height 20
click at [29, 130] on div at bounding box center [30, 131] width 10 height 10
click at [33, 295] on div at bounding box center [30, 289] width 20 height 20
click at [32, 180] on div at bounding box center [30, 184] width 10 height 10
click at [31, 212] on div at bounding box center [30, 210] width 10 height 10
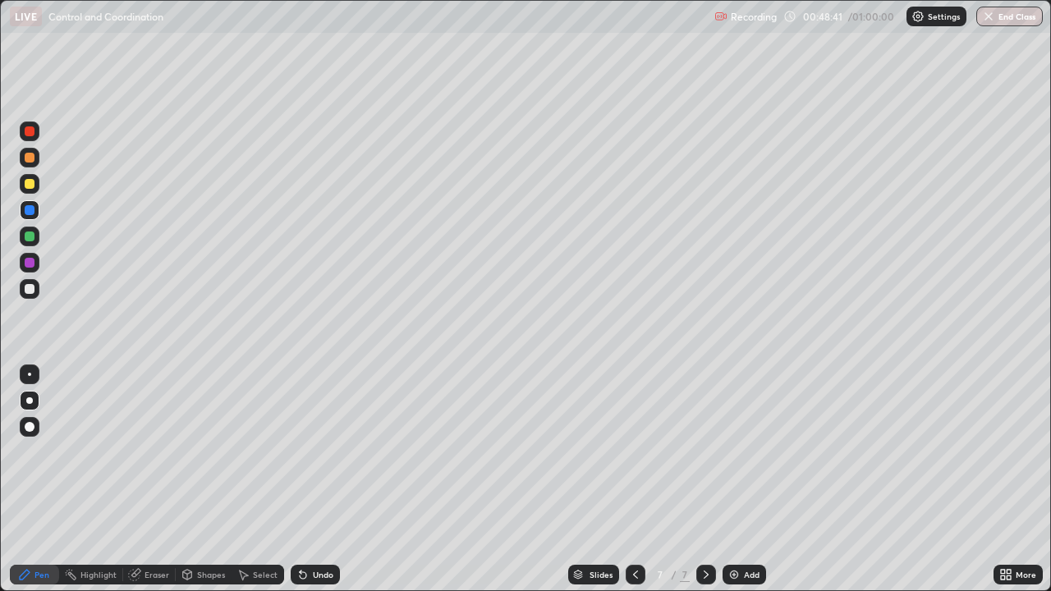
click at [37, 187] on div at bounding box center [30, 184] width 20 height 20
click at [38, 239] on div at bounding box center [30, 237] width 20 height 20
click at [34, 294] on div at bounding box center [30, 289] width 20 height 20
click at [1001, 18] on button "End Class" at bounding box center [1010, 17] width 65 height 20
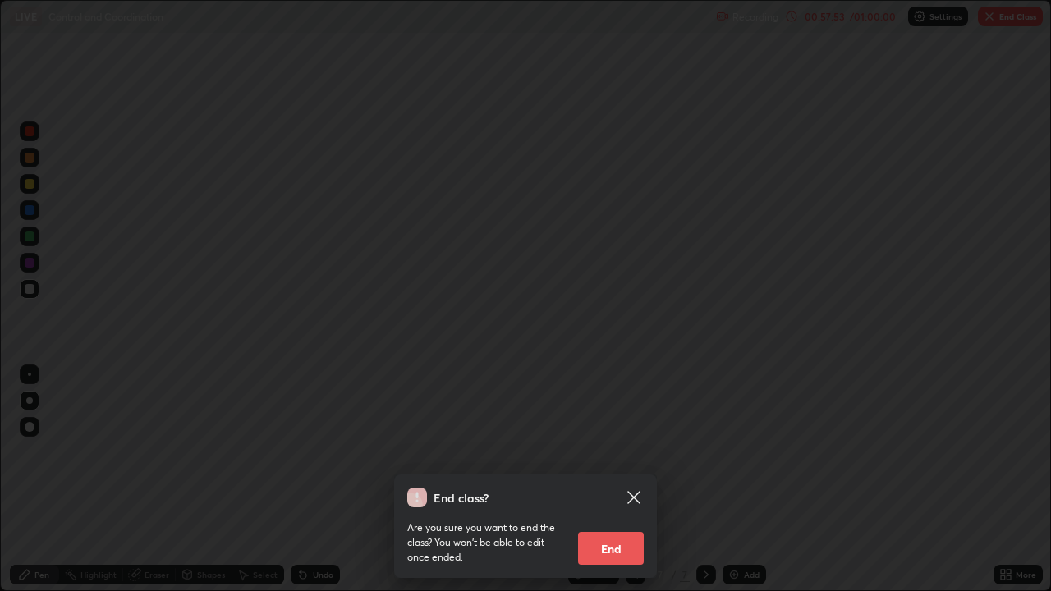
click at [620, 451] on button "End" at bounding box center [611, 548] width 66 height 33
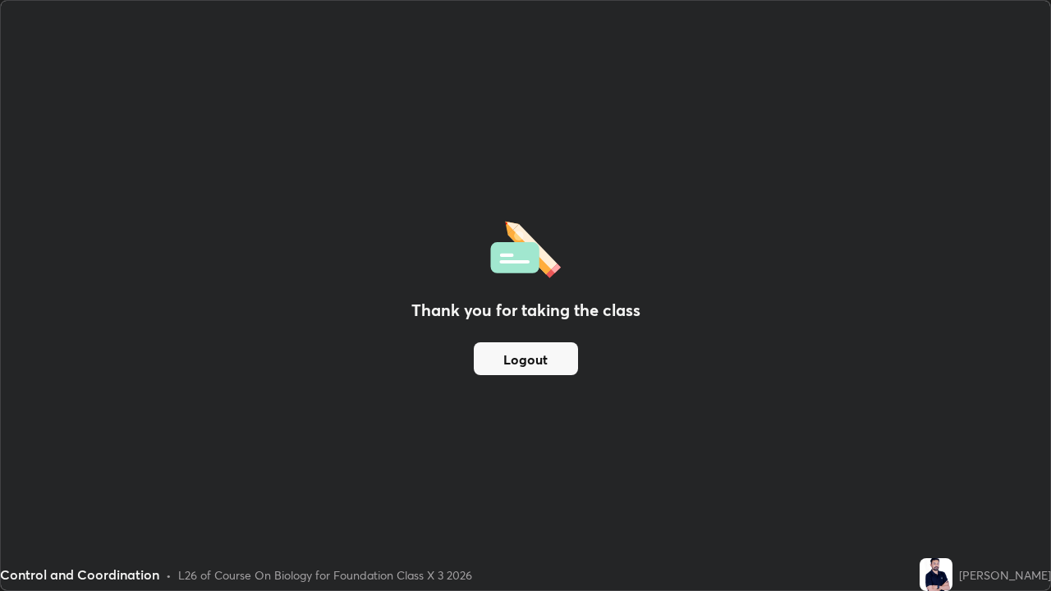
click at [548, 361] on button "Logout" at bounding box center [526, 358] width 104 height 33
